Goal: Book appointment/travel/reservation

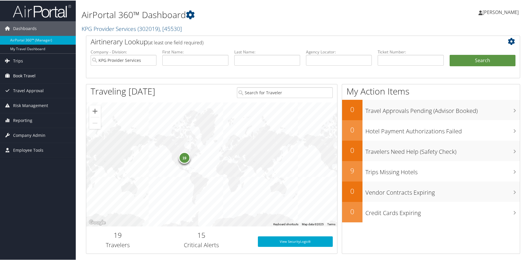
click at [44, 74] on link "Book Travel" at bounding box center [38, 75] width 76 height 15
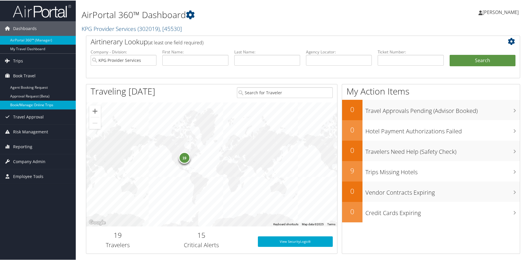
click at [47, 101] on link "Book/Manage Online Trips" at bounding box center [38, 104] width 76 height 9
